Goal: Use online tool/utility: Utilize a website feature to perform a specific function

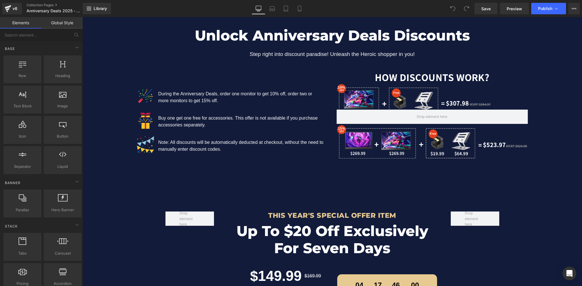
scroll to position [685, 0]
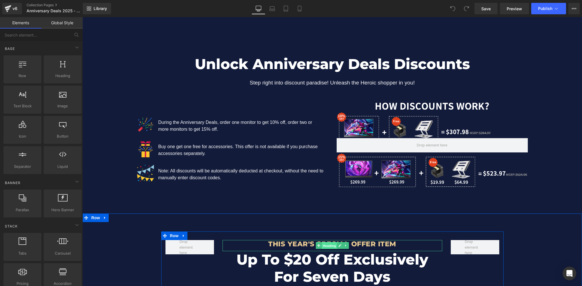
click at [330, 242] on span "Heading" at bounding box center [328, 245] width 15 height 7
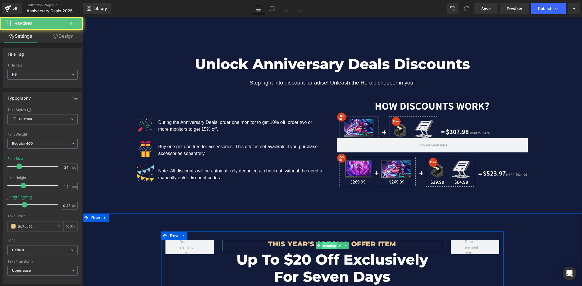
click at [326, 246] on span "Heading" at bounding box center [328, 245] width 15 height 7
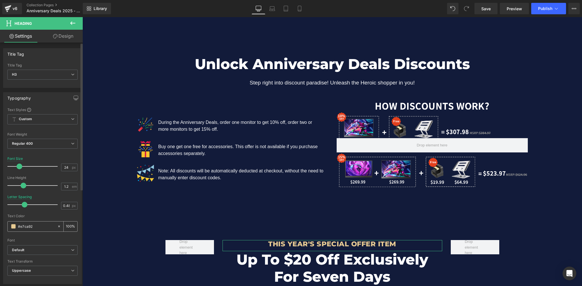
click at [40, 223] on input "#e7ca92" at bounding box center [36, 226] width 37 height 6
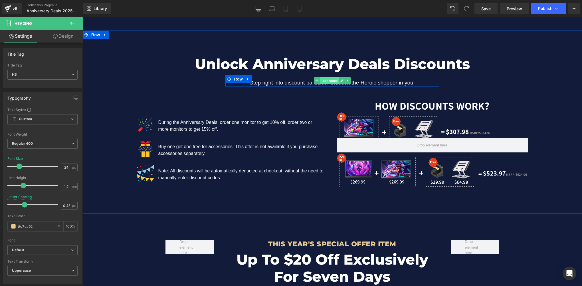
click at [326, 80] on span "Text Block" at bounding box center [329, 80] width 19 height 7
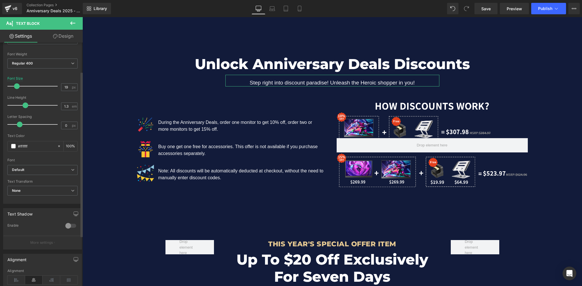
scroll to position [29, 0]
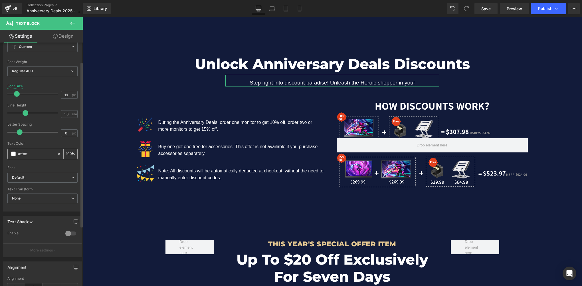
click at [37, 156] on input "#ffffff" at bounding box center [36, 154] width 37 height 6
paste input "e7ca92"
type input "#e7ca92"
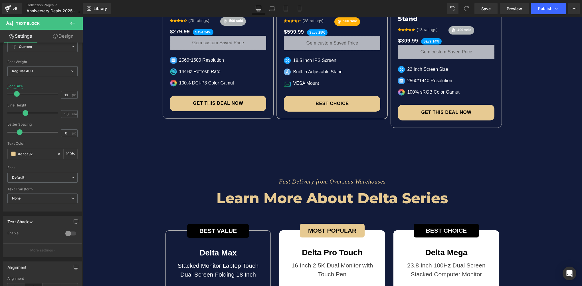
scroll to position [1854, 0]
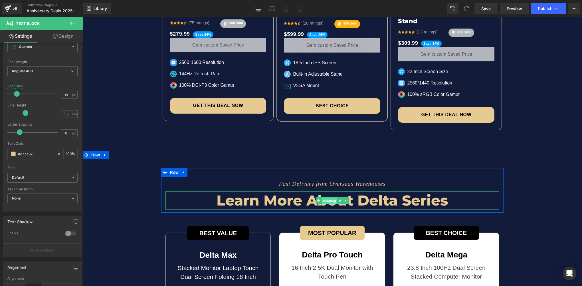
click at [332, 197] on span "Heading" at bounding box center [328, 200] width 15 height 7
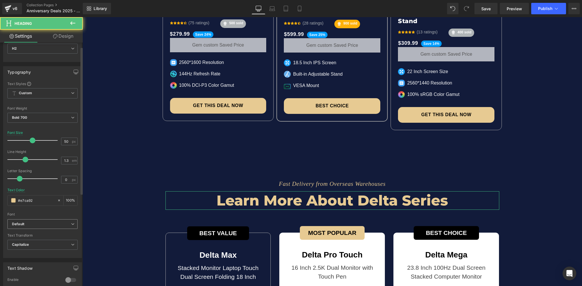
scroll to position [57, 0]
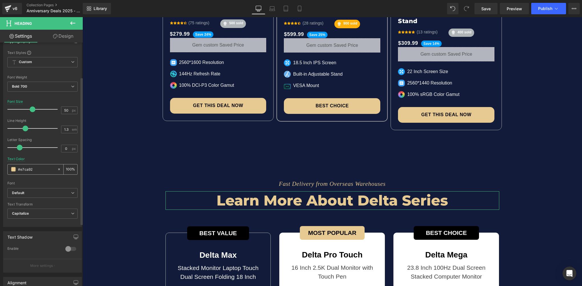
click at [11, 167] on span at bounding box center [13, 169] width 5 height 5
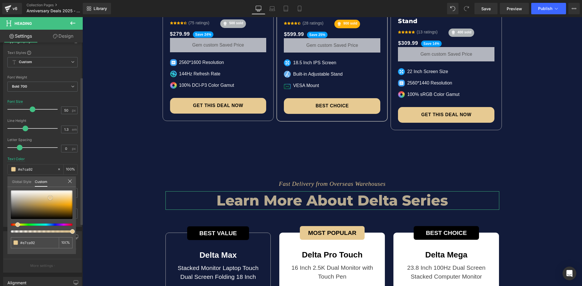
type input "#b6a98f"
type input "#e3e3e2"
type input "#ffffff"
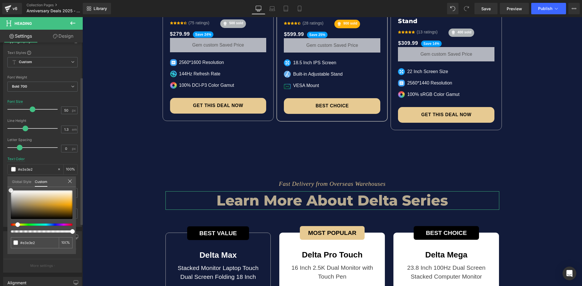
type input "#ffffff"
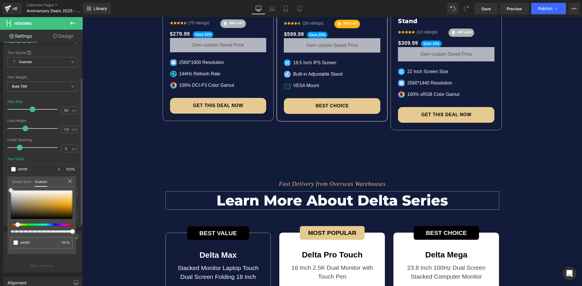
drag, startPoint x: 9, startPoint y: 191, endPoint x: 2, endPoint y: 173, distance: 19.4
click at [1, 173] on div "Typography Text Styles Custom Custom Setup Global Style Custom Setup Global Sty…" at bounding box center [42, 129] width 85 height 196
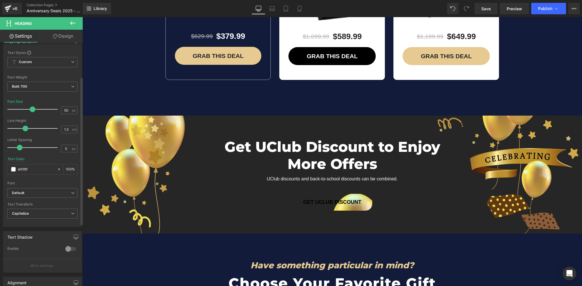
scroll to position [2196, 0]
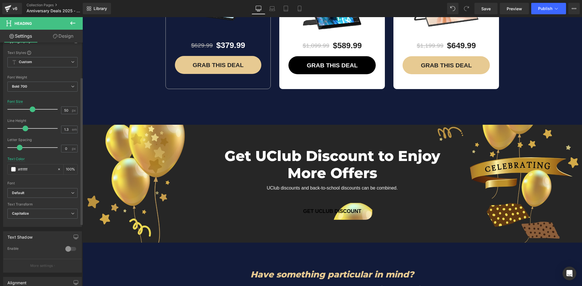
click at [330, 189] on span "Text Block" at bounding box center [329, 192] width 19 height 7
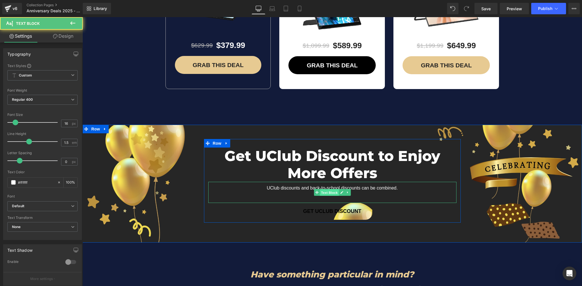
click at [327, 189] on span "Text Block" at bounding box center [329, 192] width 19 height 7
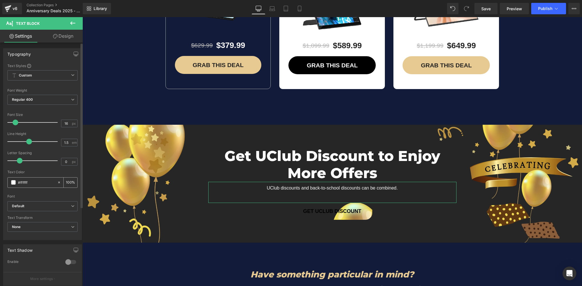
click at [35, 184] on input "#ffffff" at bounding box center [36, 182] width 37 height 6
paste input "e7ca92"
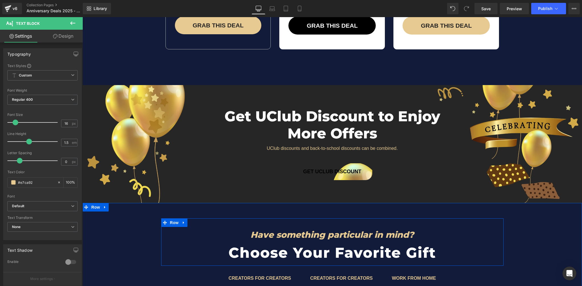
scroll to position [2225, 0]
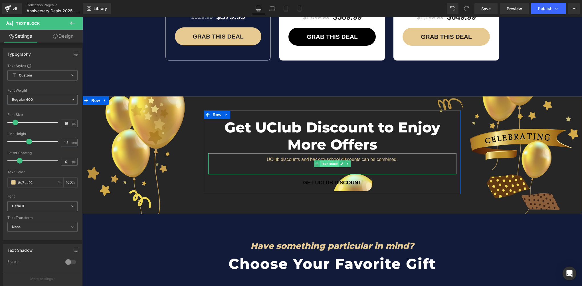
click at [325, 160] on span "Text Block" at bounding box center [329, 163] width 19 height 7
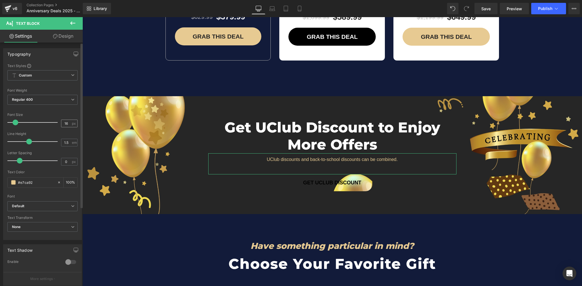
type input "#e7ca92"
drag, startPoint x: 65, startPoint y: 123, endPoint x: 55, endPoint y: 122, distance: 9.8
click at [55, 122] on div "Font Size 16 px" at bounding box center [42, 122] width 70 height 19
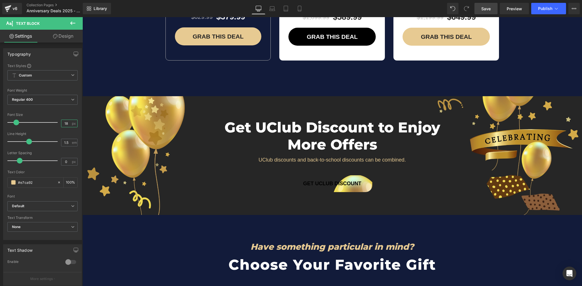
type input "18"
click at [487, 8] on span "Save" at bounding box center [485, 9] width 9 height 6
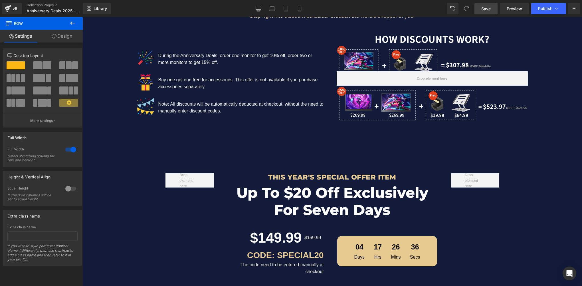
scroll to position [742, 0]
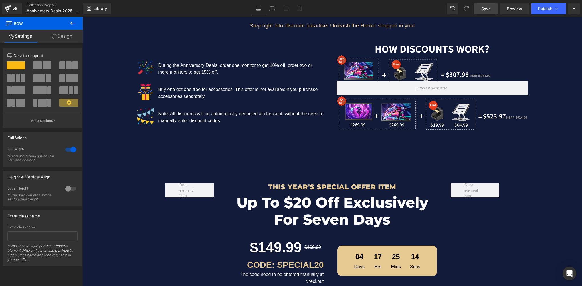
click at [493, 8] on link "Save" at bounding box center [485, 8] width 23 height 11
